Goal: Task Accomplishment & Management: Complete application form

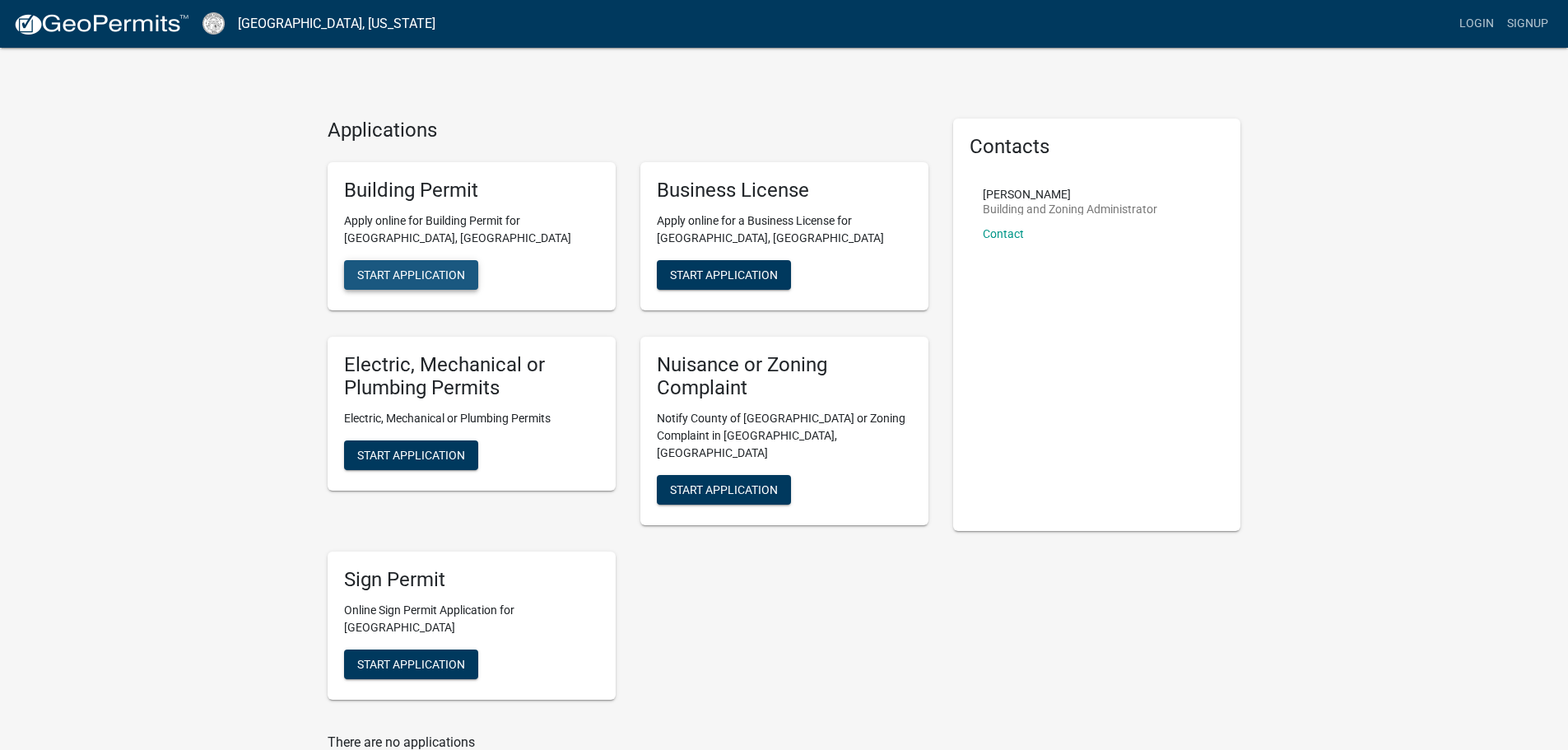
click at [448, 271] on span "Start Application" at bounding box center [412, 274] width 108 height 13
click at [378, 449] on span "Start Application" at bounding box center [412, 455] width 108 height 13
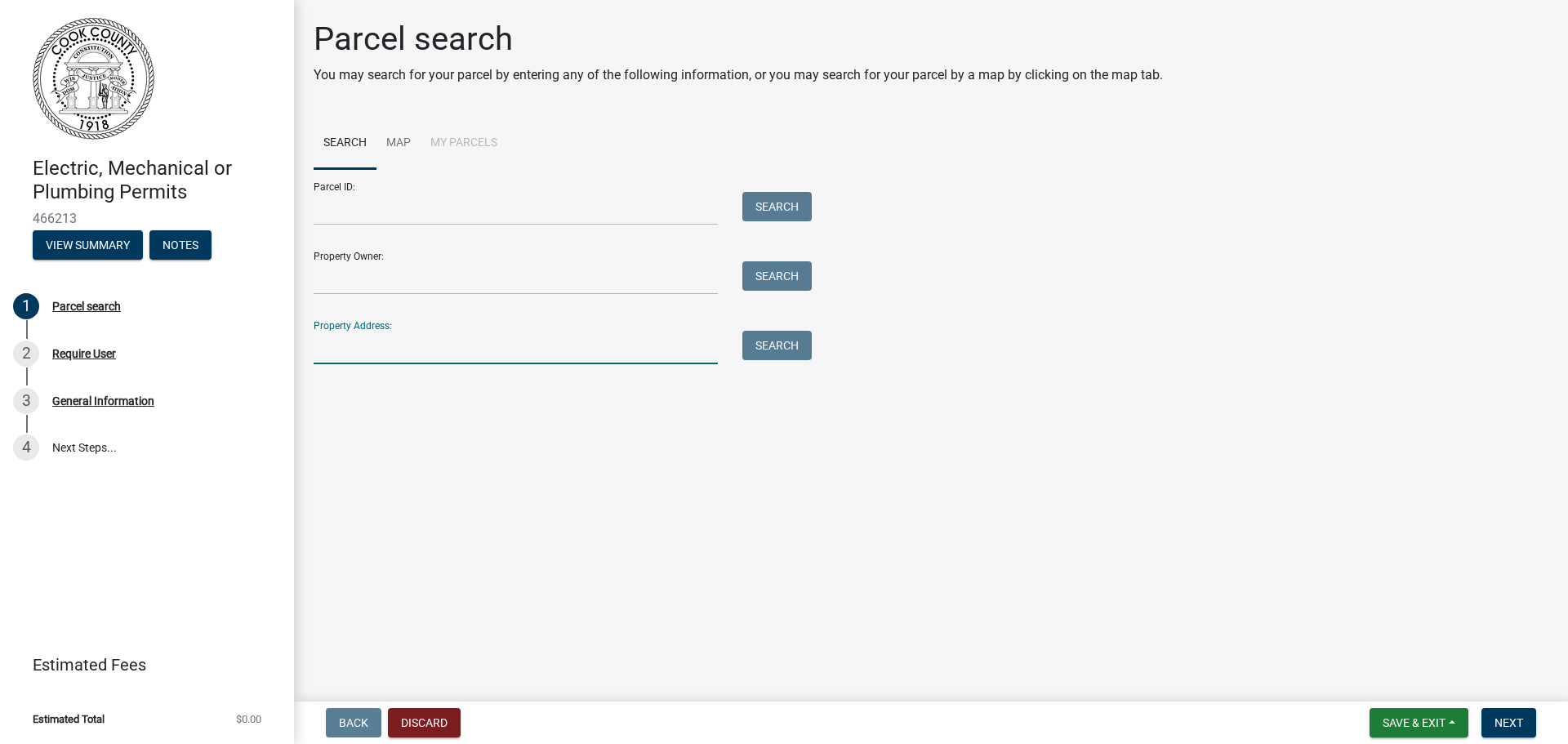
click at [415, 358] on input "Property Address:" at bounding box center [516, 348] width 404 height 33
